Goal: Transaction & Acquisition: Book appointment/travel/reservation

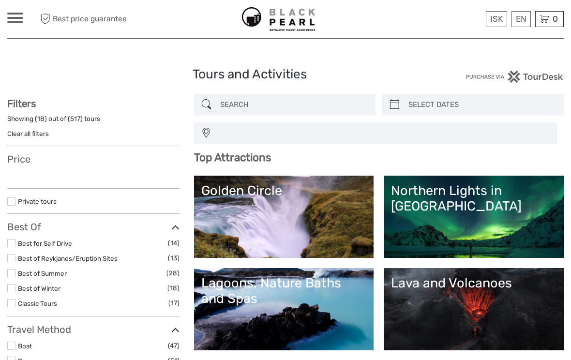
select select
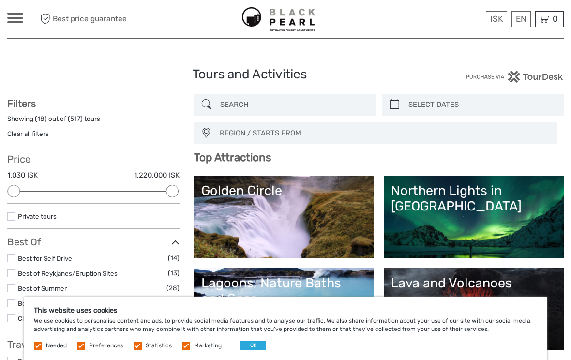
click at [322, 205] on link "Golden Circle" at bounding box center [284, 217] width 166 height 68
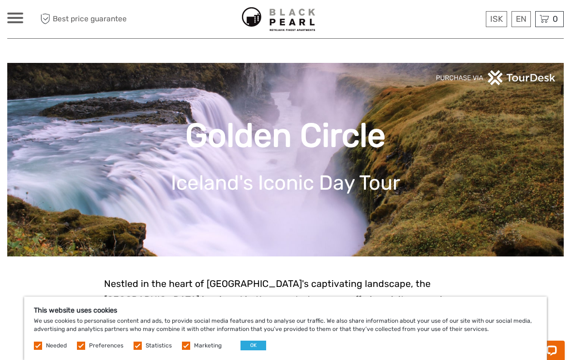
click at [194, 348] on label "Marketing" at bounding box center [208, 346] width 28 height 8
click at [0, 0] on input "checkbox" at bounding box center [0, 0] width 0 height 0
click at [134, 348] on label at bounding box center [138, 346] width 8 height 8
click at [0, 0] on input "checkbox" at bounding box center [0, 0] width 0 height 0
click at [85, 349] on label at bounding box center [81, 346] width 8 height 8
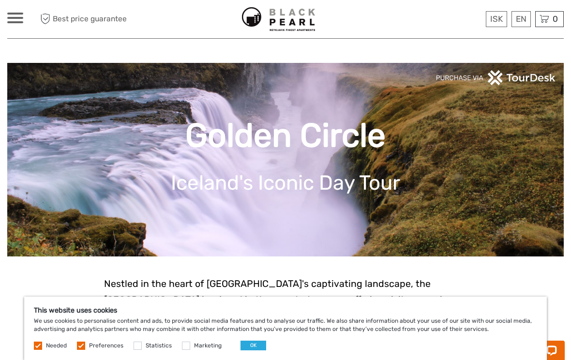
click at [0, 0] on input "checkbox" at bounding box center [0, 0] width 0 height 0
click at [44, 353] on div "This website uses cookies We use cookies to personalise content and ads, to pro…" at bounding box center [285, 328] width 523 height 63
click at [41, 351] on div "This website uses cookies We use cookies to personalise content and ads, to pro…" at bounding box center [285, 328] width 523 height 63
click at [260, 343] on button "OK" at bounding box center [254, 346] width 26 height 10
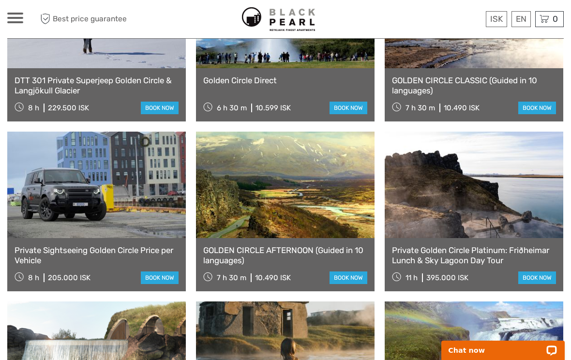
scroll to position [765, 0]
